Goal: Navigation & Orientation: Find specific page/section

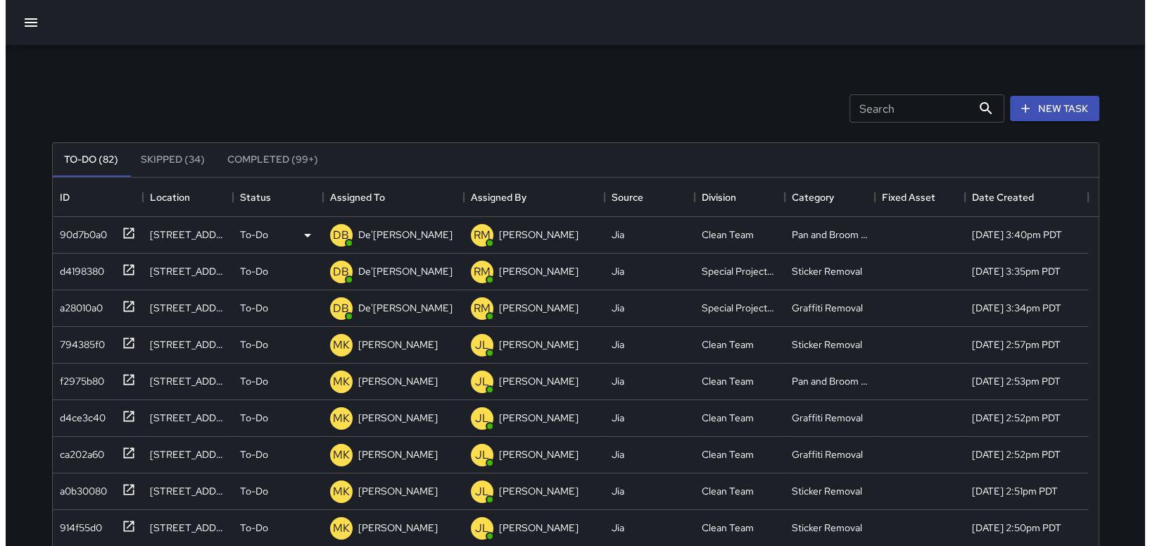
scroll to position [585, 1035]
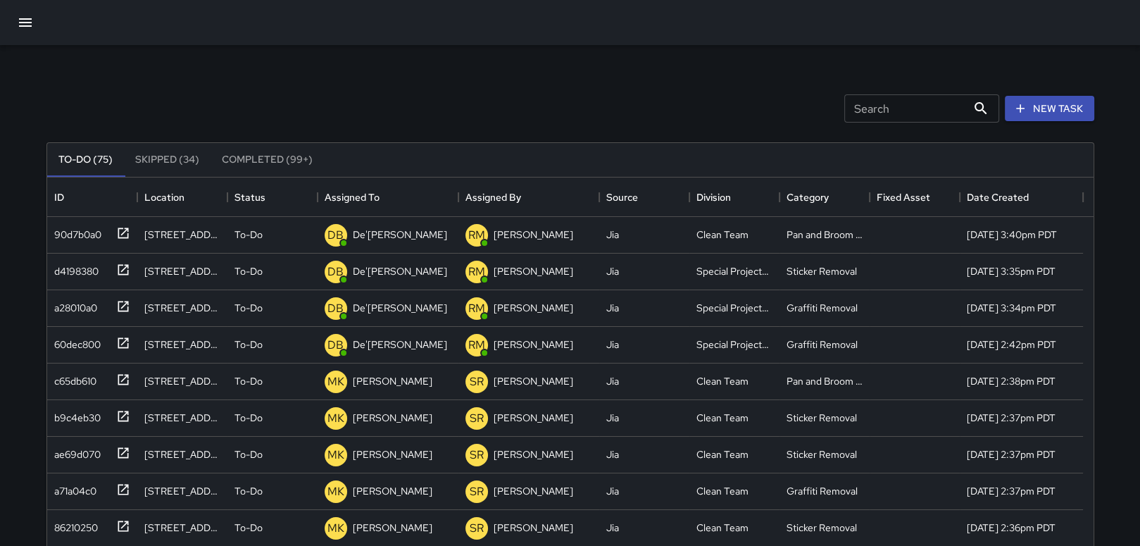
click at [20, 21] on icon "button" at bounding box center [25, 22] width 17 height 17
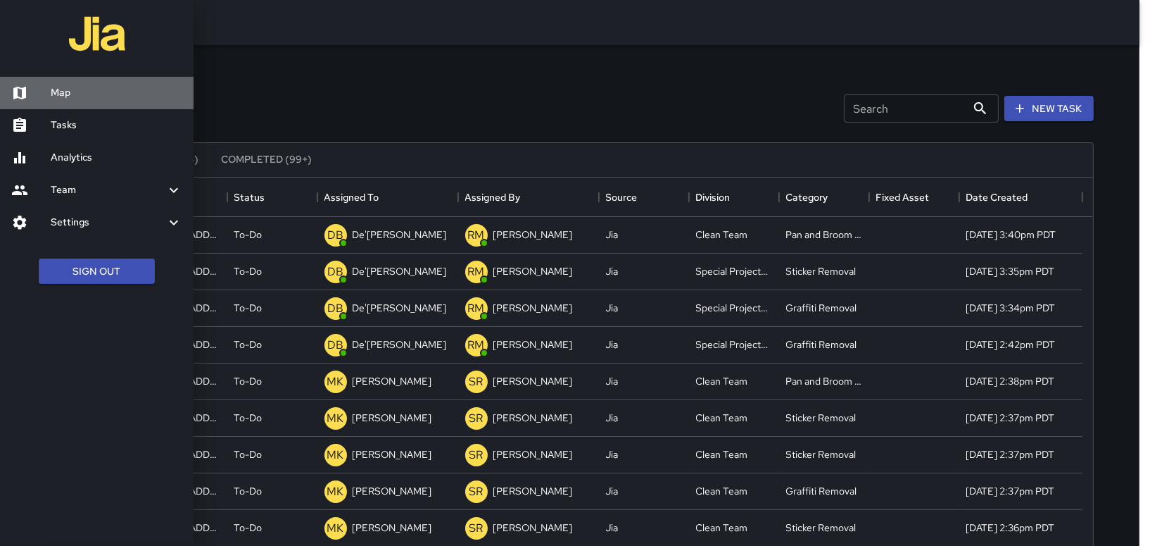
click at [63, 99] on h6 "Map" at bounding box center [117, 92] width 132 height 15
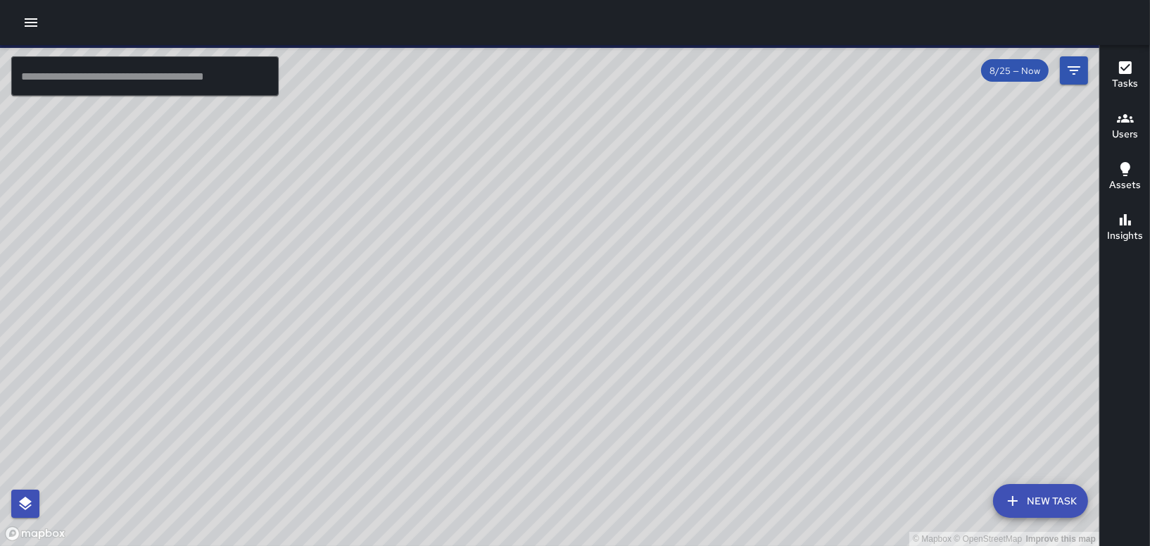
click at [401, 376] on div "© Mapbox © OpenStreetMap Improve this map" at bounding box center [550, 295] width 1100 height 501
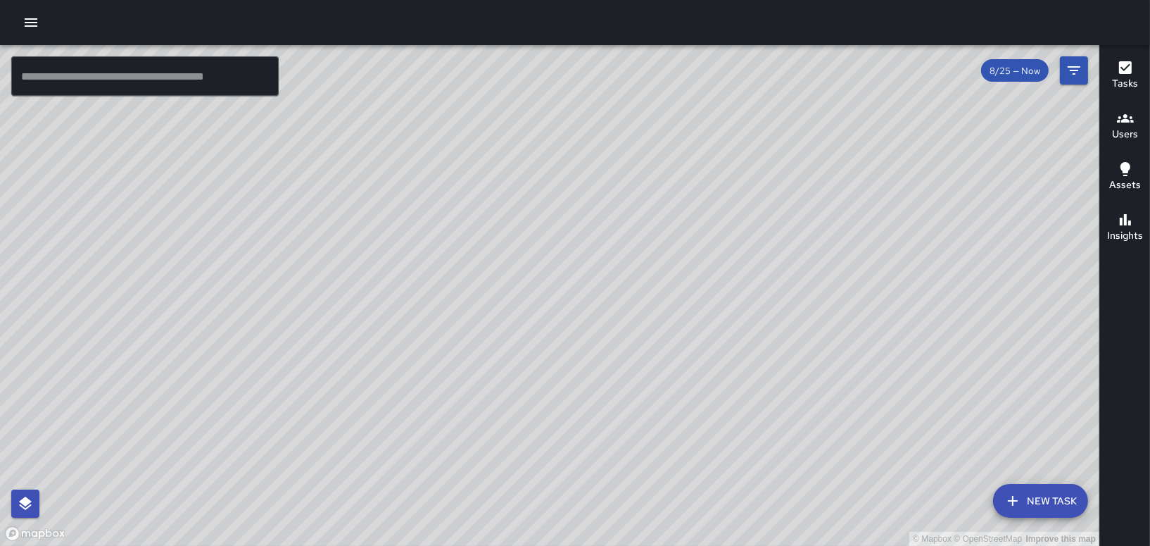
click at [27, 23] on icon "button" at bounding box center [31, 22] width 17 height 17
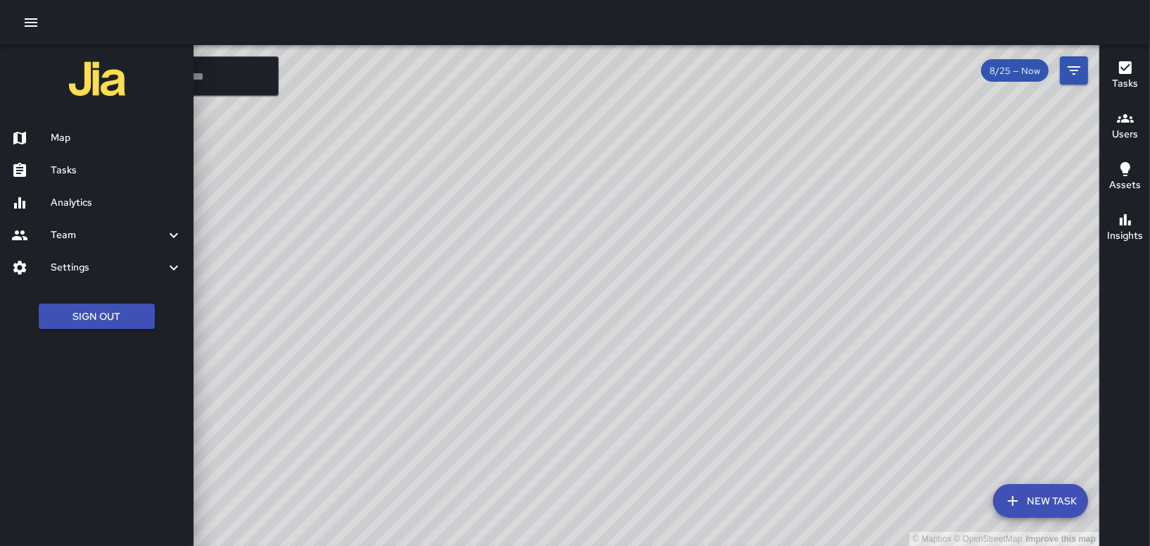
click at [27, 23] on icon "button" at bounding box center [31, 22] width 17 height 17
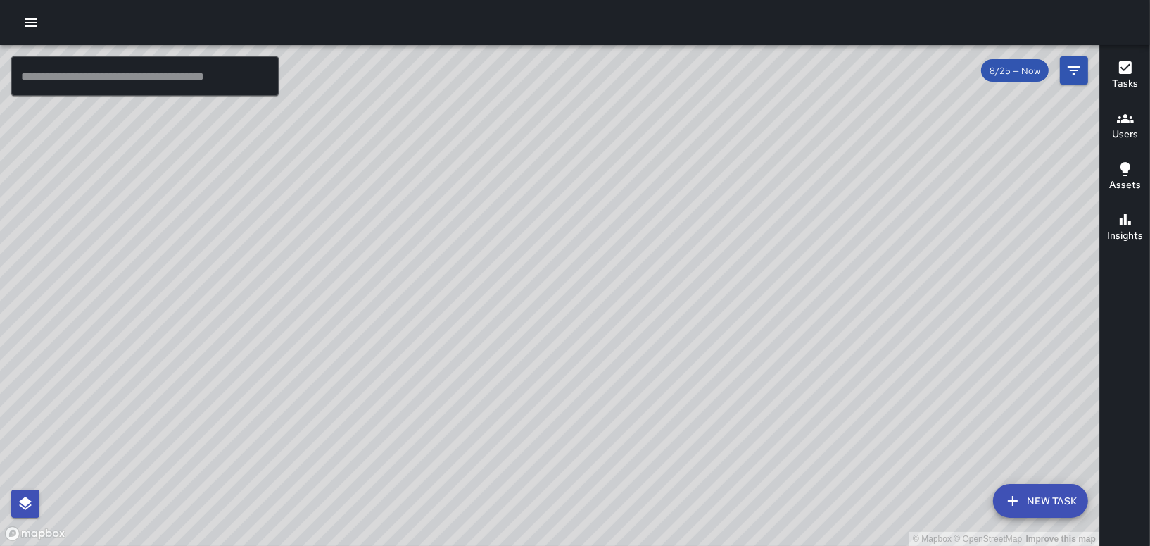
click at [313, 386] on div "© Mapbox © OpenStreetMap Improve this map" at bounding box center [550, 295] width 1100 height 501
click at [403, 394] on div "© Mapbox © OpenStreetMap Improve this map DO [PERSON_NAME] Ambassador Tasks 47 …" at bounding box center [550, 295] width 1100 height 501
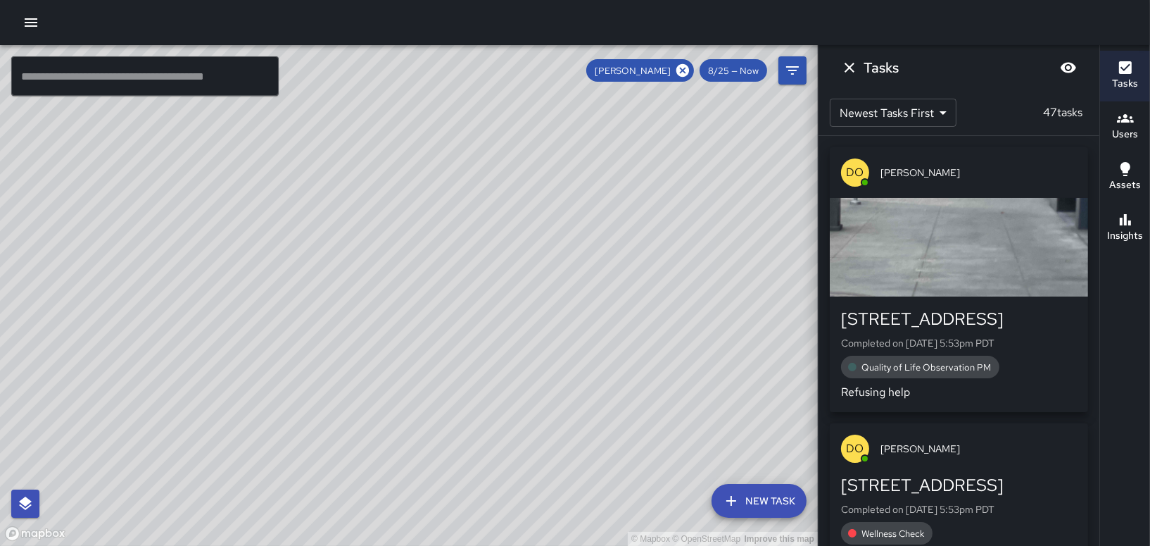
drag, startPoint x: 642, startPoint y: 272, endPoint x: 617, endPoint y: 348, distance: 79.5
click at [617, 348] on div "© Mapbox © OpenStreetMap Improve this map" at bounding box center [409, 295] width 818 height 501
click at [685, 69] on icon at bounding box center [682, 70] width 15 height 15
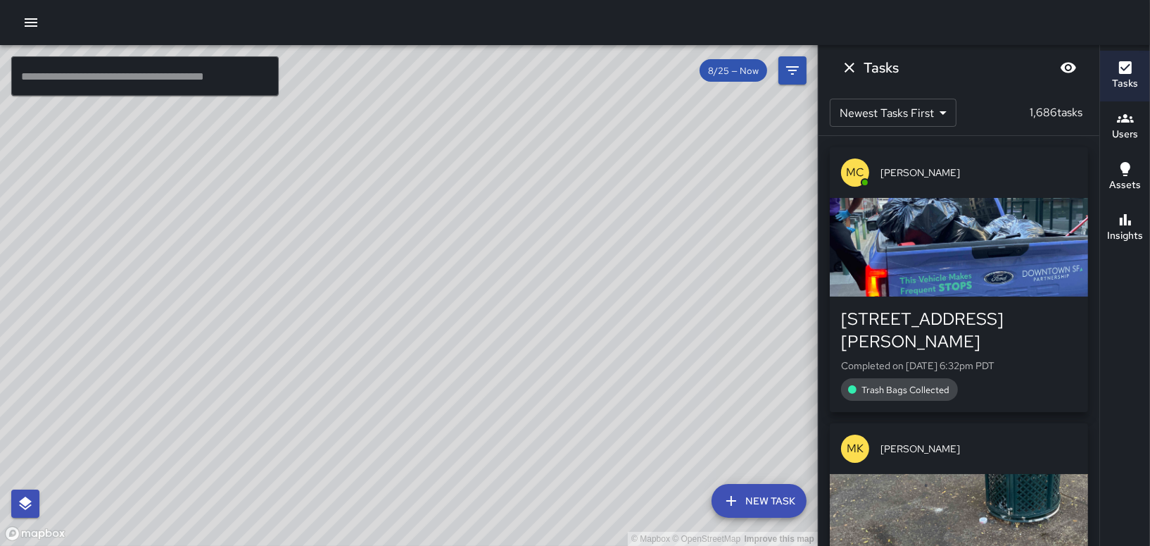
click at [506, 200] on div "© Mapbox © OpenStreetMap Improve this map" at bounding box center [409, 295] width 818 height 501
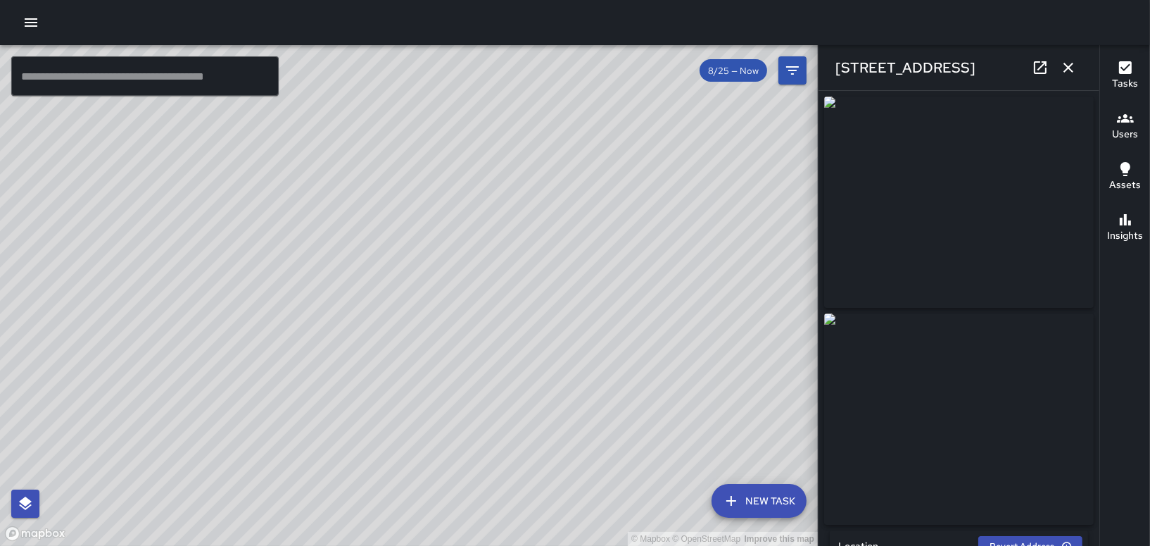
click at [472, 444] on div "© Mapbox © OpenStreetMap Improve this map" at bounding box center [409, 295] width 818 height 501
click at [1125, 120] on icon "button" at bounding box center [1125, 118] width 17 height 8
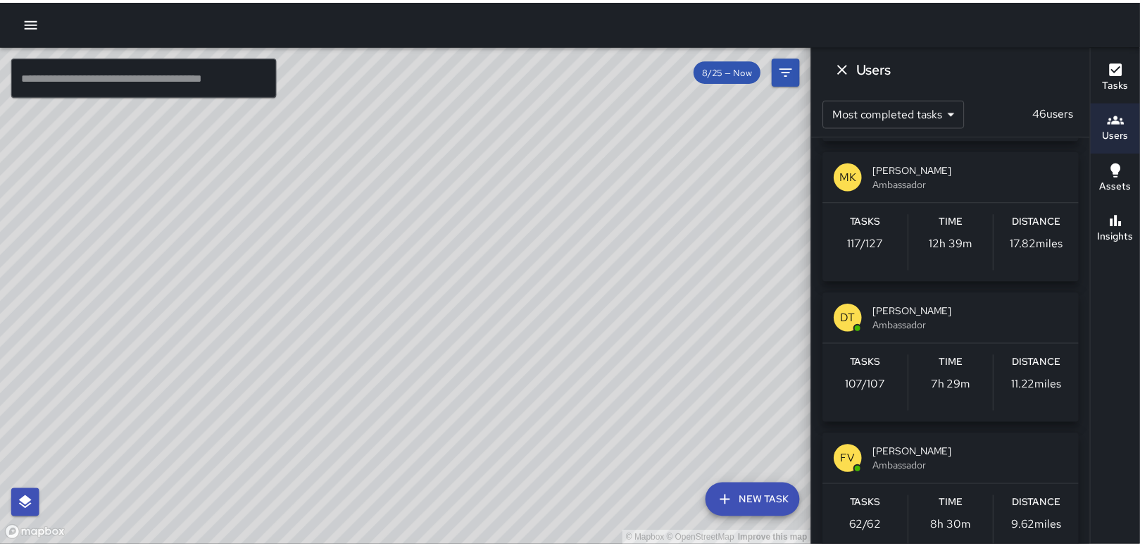
scroll to position [563, 0]
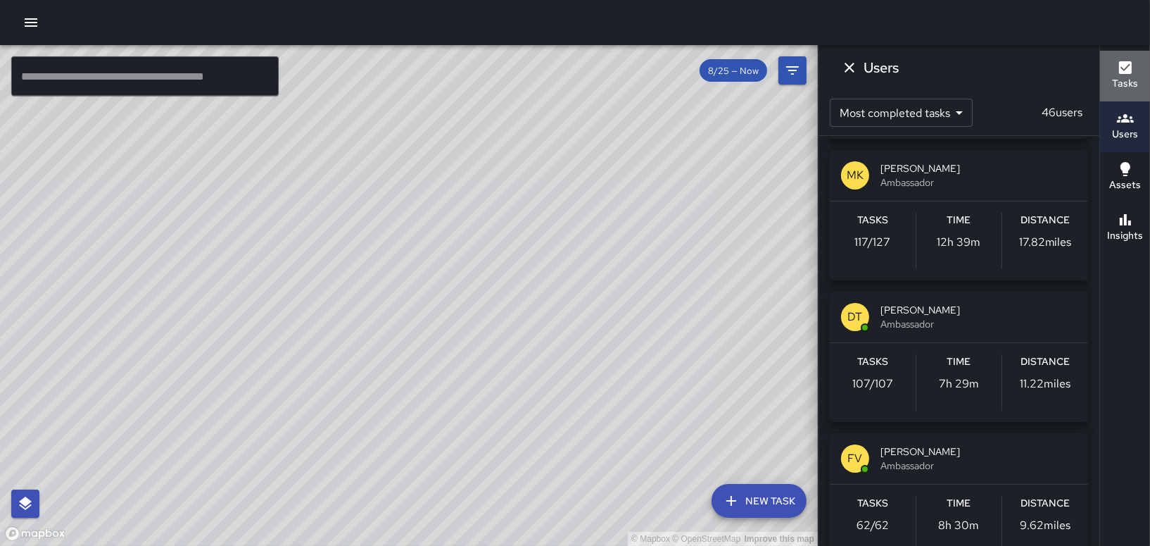
click at [1127, 67] on icon "button" at bounding box center [1125, 67] width 17 height 17
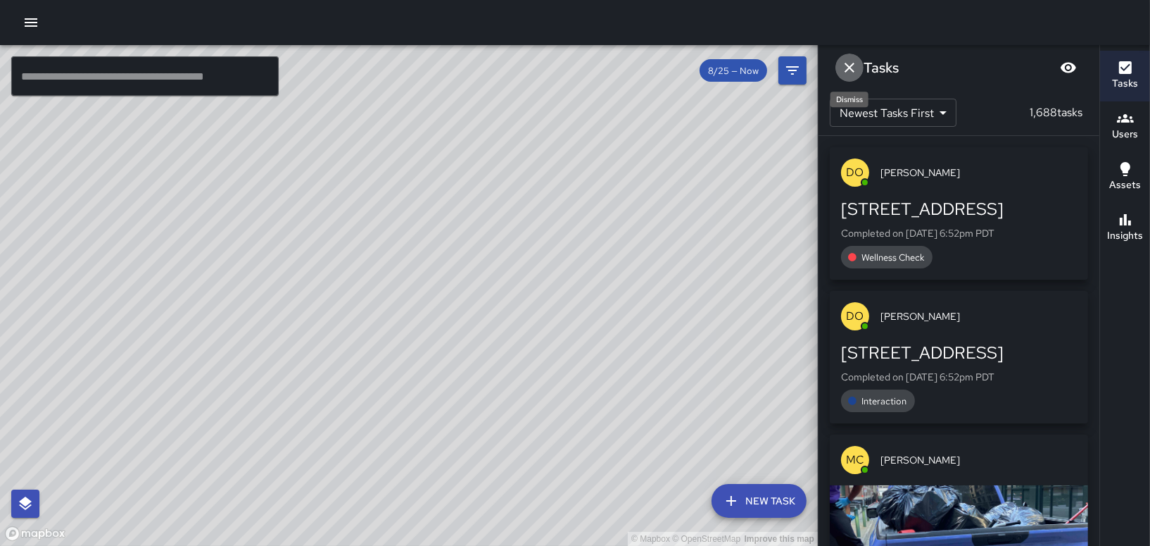
click at [846, 74] on icon "Dismiss" at bounding box center [849, 67] width 17 height 17
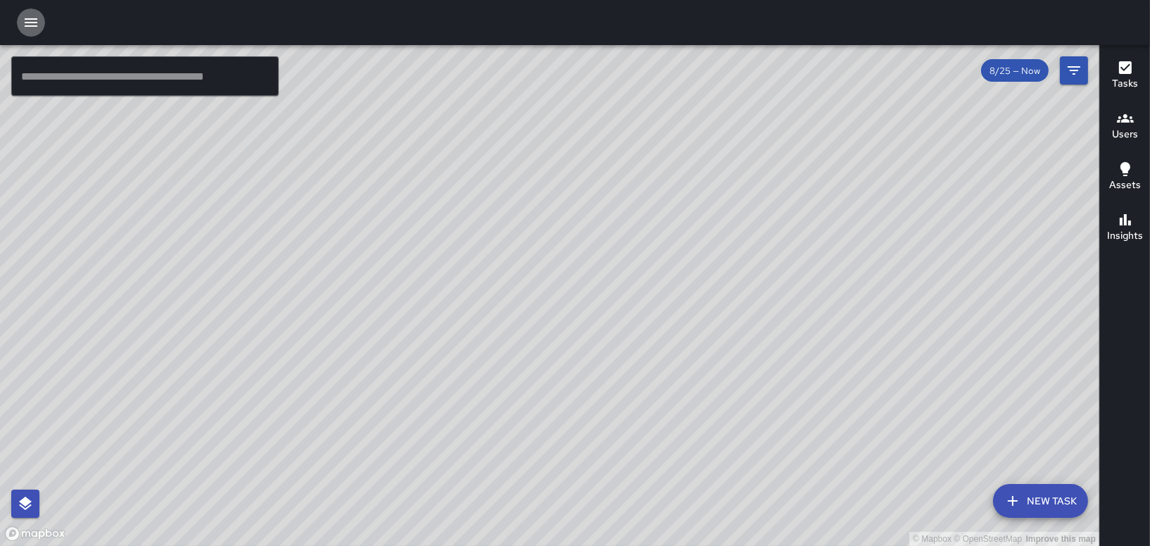
click at [30, 21] on icon "button" at bounding box center [31, 22] width 17 height 17
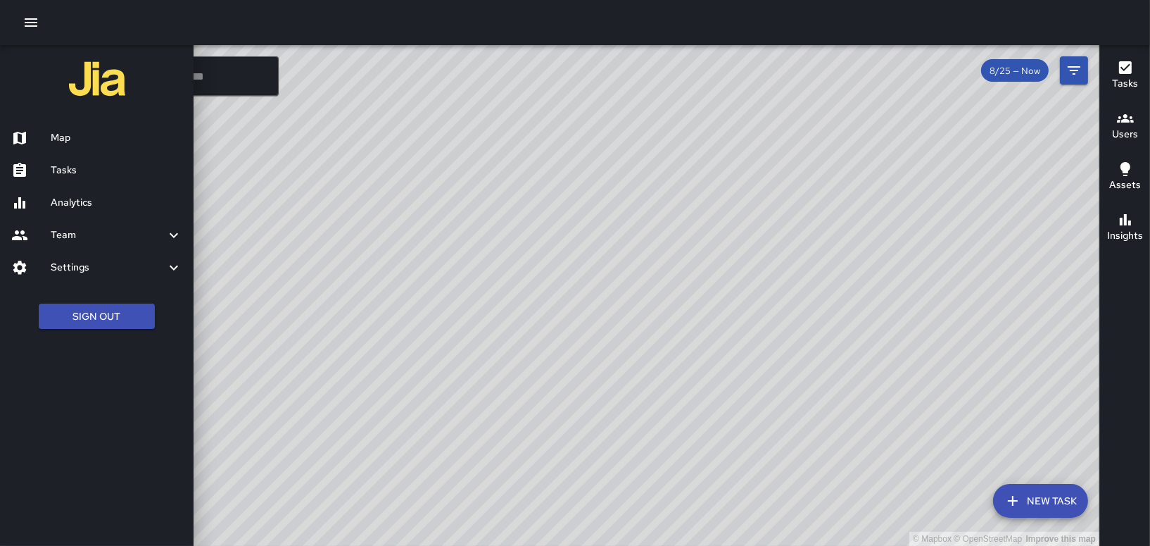
click at [80, 141] on h6 "Map" at bounding box center [117, 137] width 132 height 15
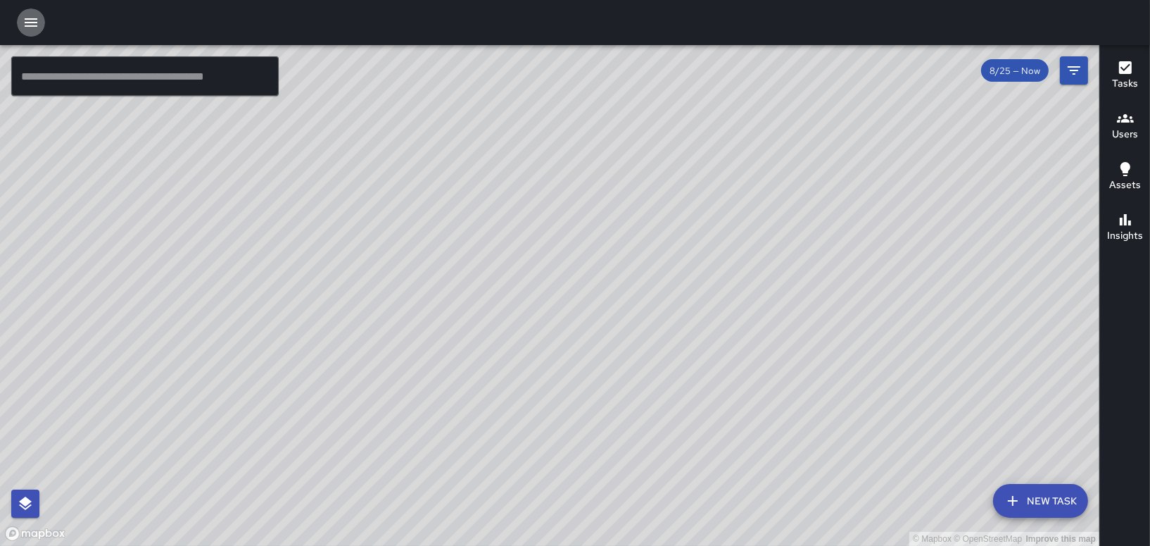
click at [32, 22] on icon "button" at bounding box center [31, 22] width 13 height 8
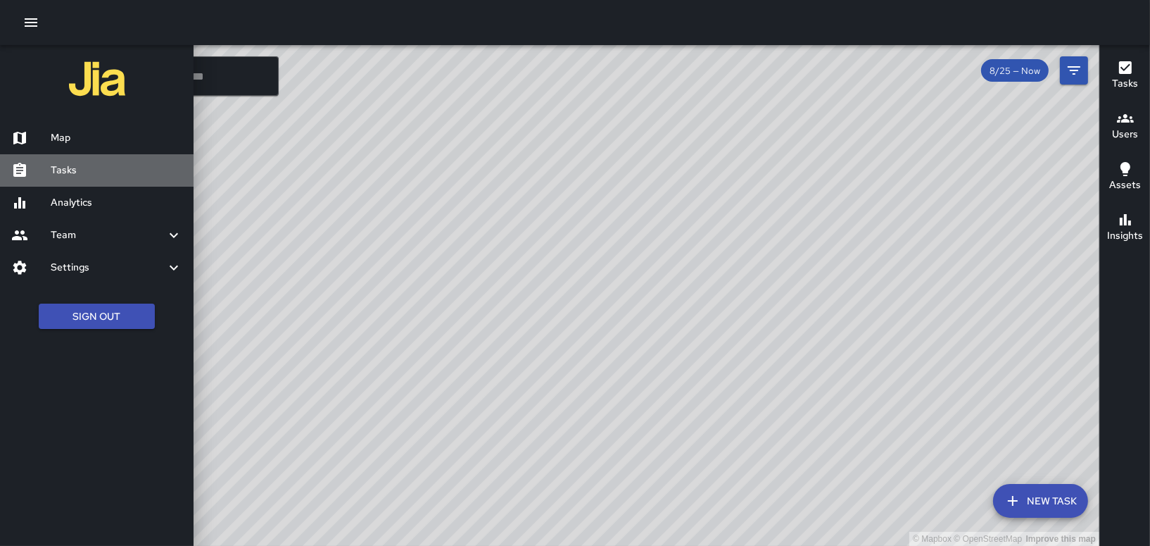
click at [93, 167] on h6 "Tasks" at bounding box center [117, 170] width 132 height 15
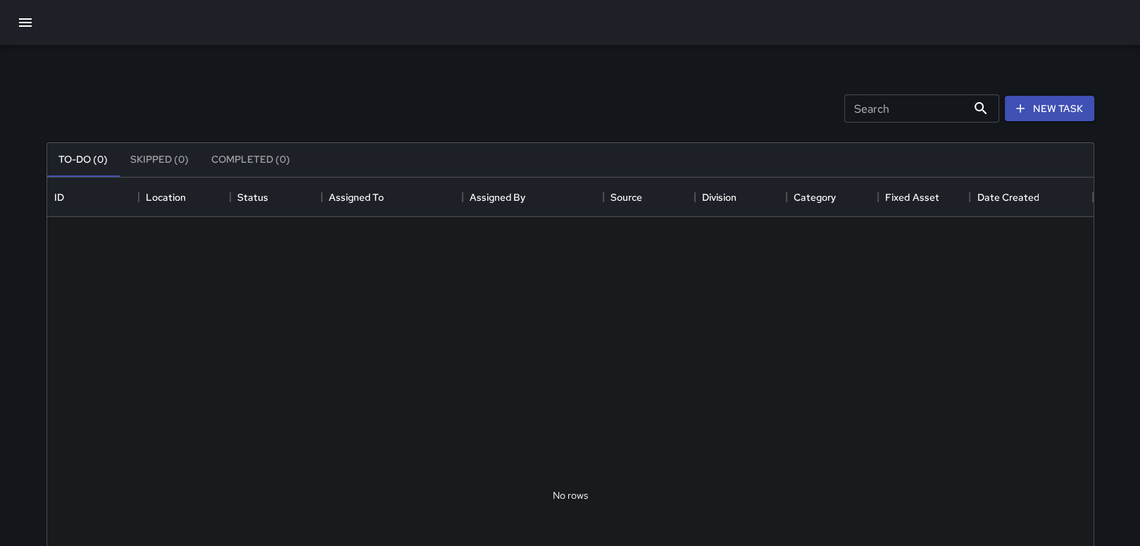
scroll to position [585, 1035]
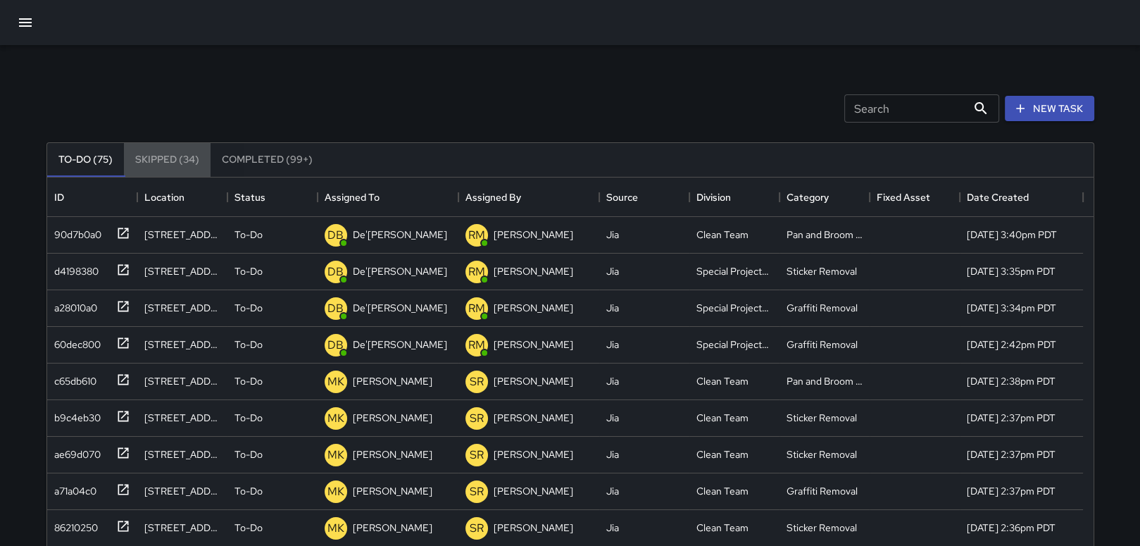
click at [182, 158] on button "Skipped (34)" at bounding box center [167, 160] width 87 height 34
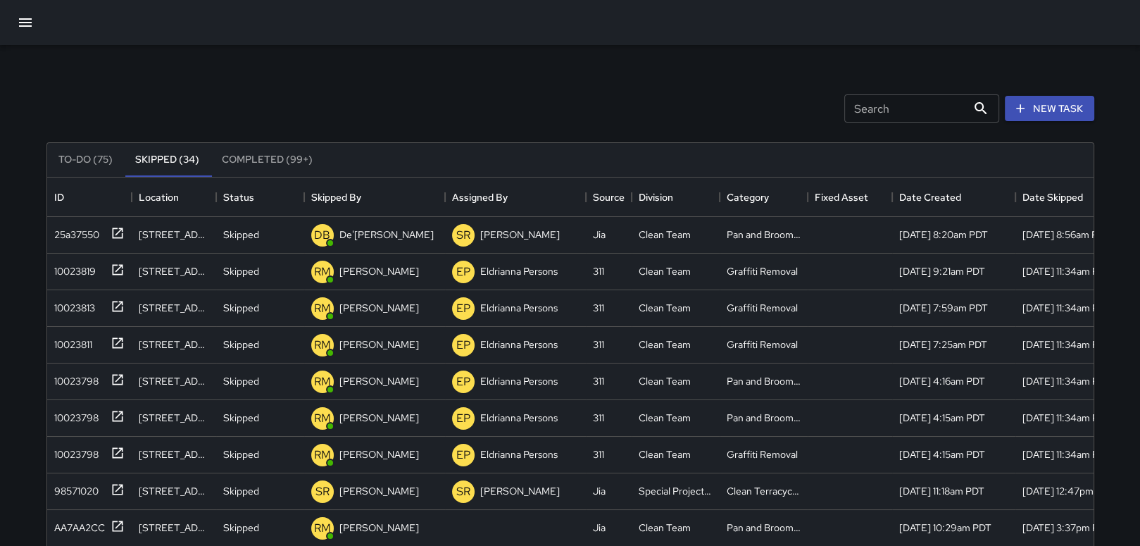
click at [84, 158] on button "To-Do (75)" at bounding box center [85, 160] width 77 height 34
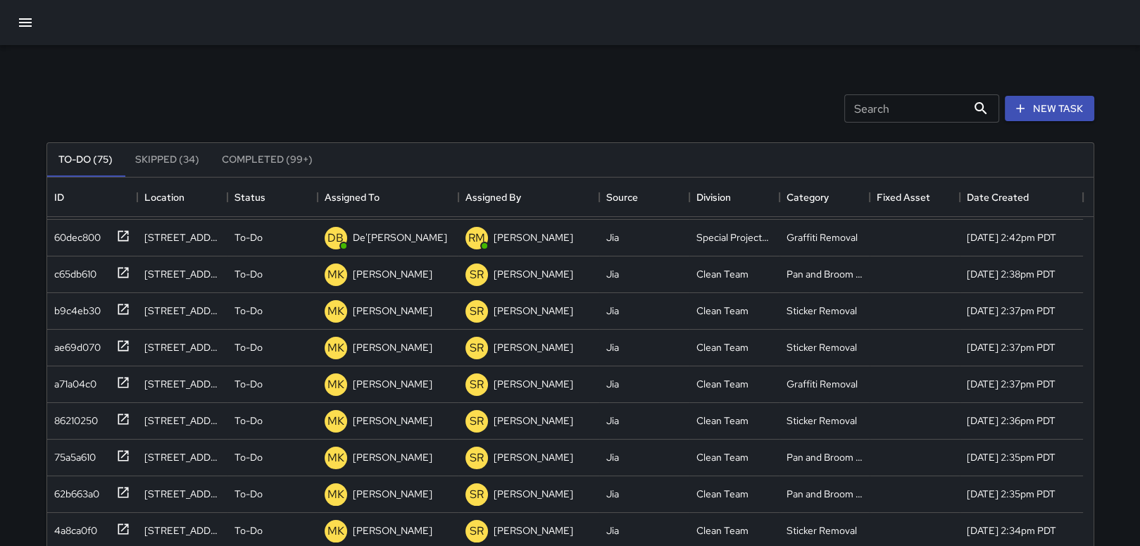
scroll to position [0, 0]
